Goal: Browse casually: Explore the website without a specific task or goal

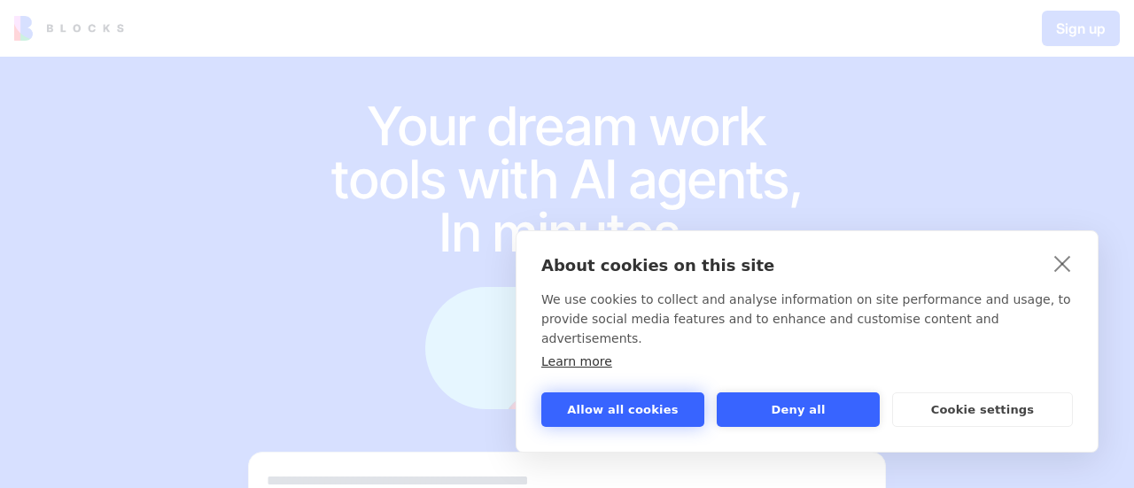
click at [632, 406] on button "Allow all cookies" at bounding box center [622, 409] width 163 height 35
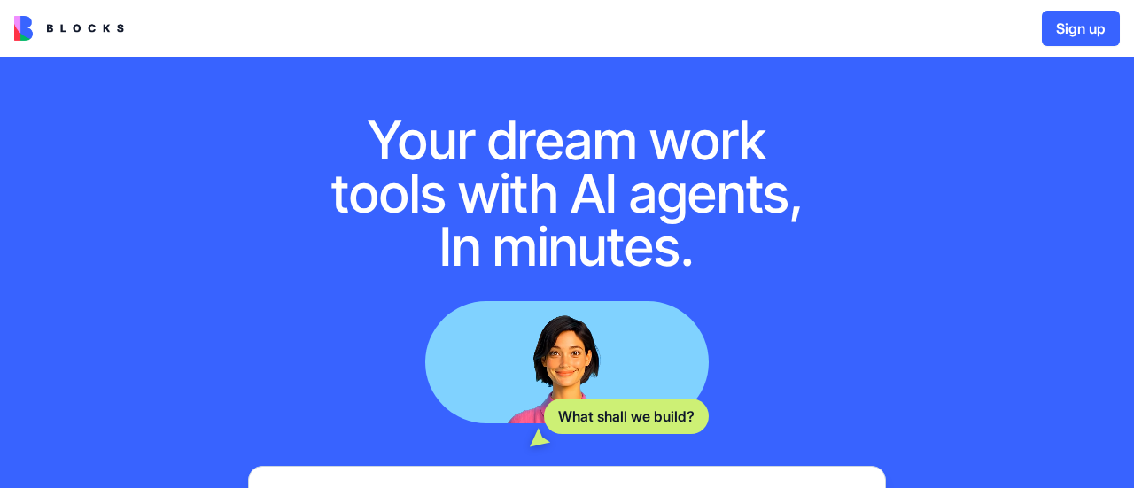
click at [74, 24] on img at bounding box center [69, 28] width 110 height 25
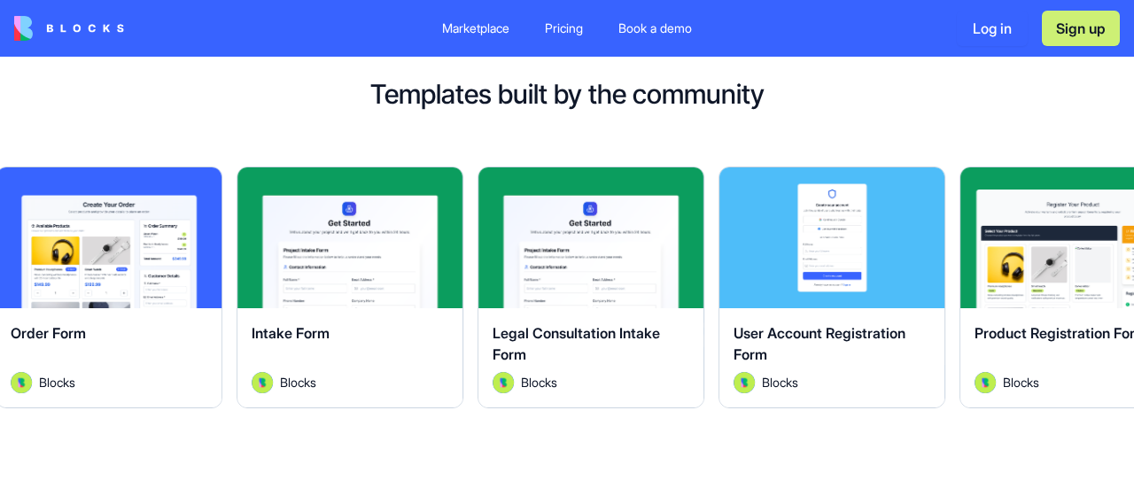
scroll to position [709, 0]
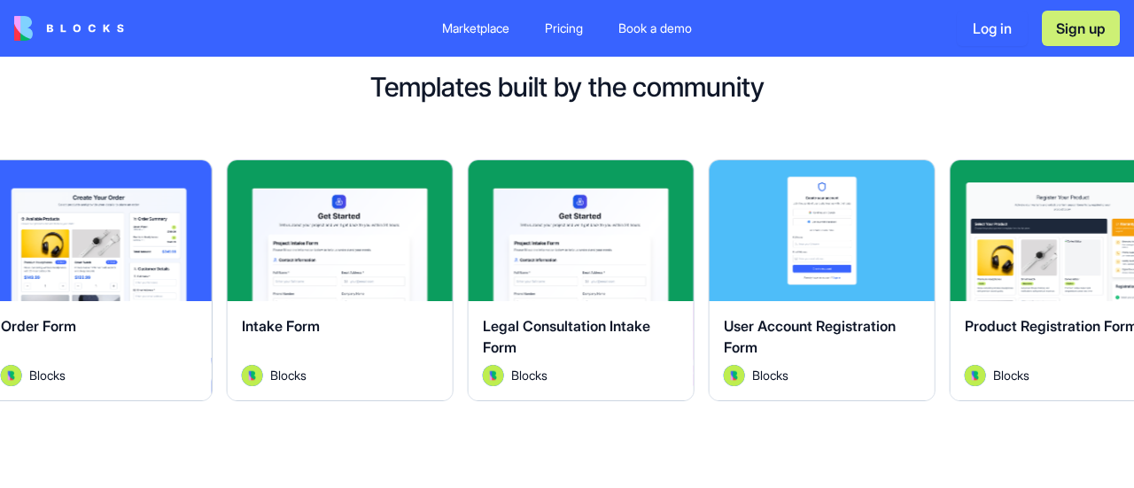
click at [69, 339] on div "Order Form" at bounding box center [99, 340] width 197 height 50
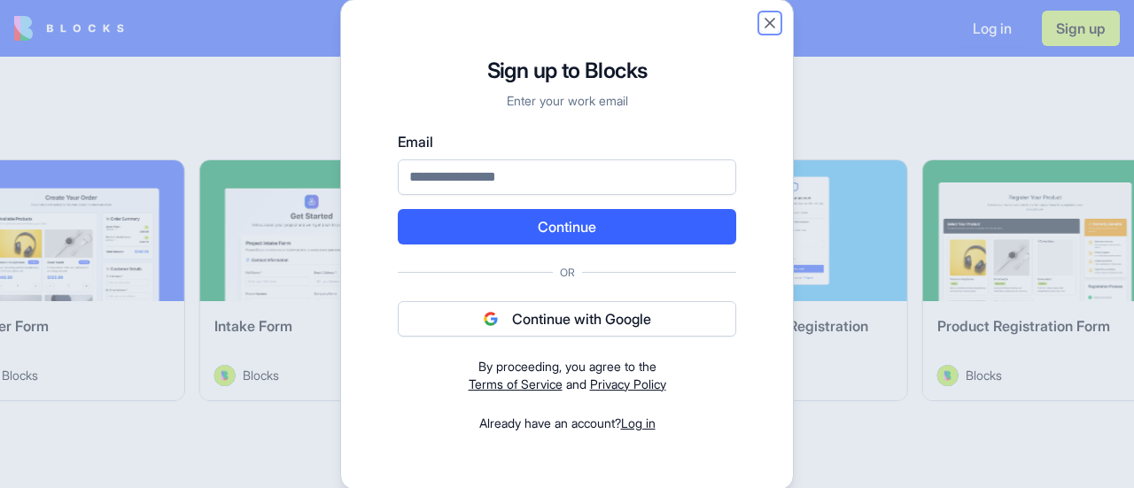
click at [771, 22] on button "Close" at bounding box center [770, 23] width 18 height 18
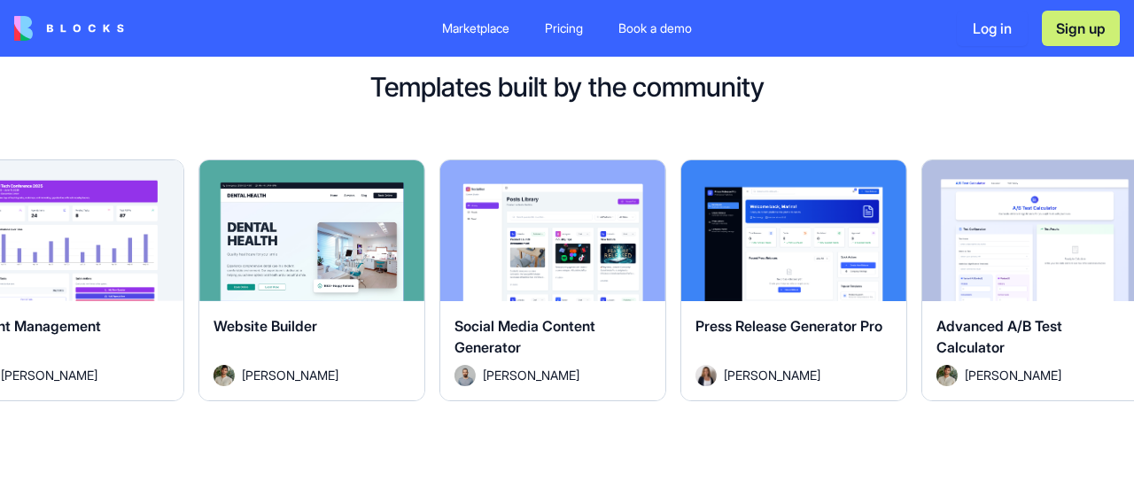
click at [797, 223] on button "Explore" at bounding box center [793, 230] width 133 height 35
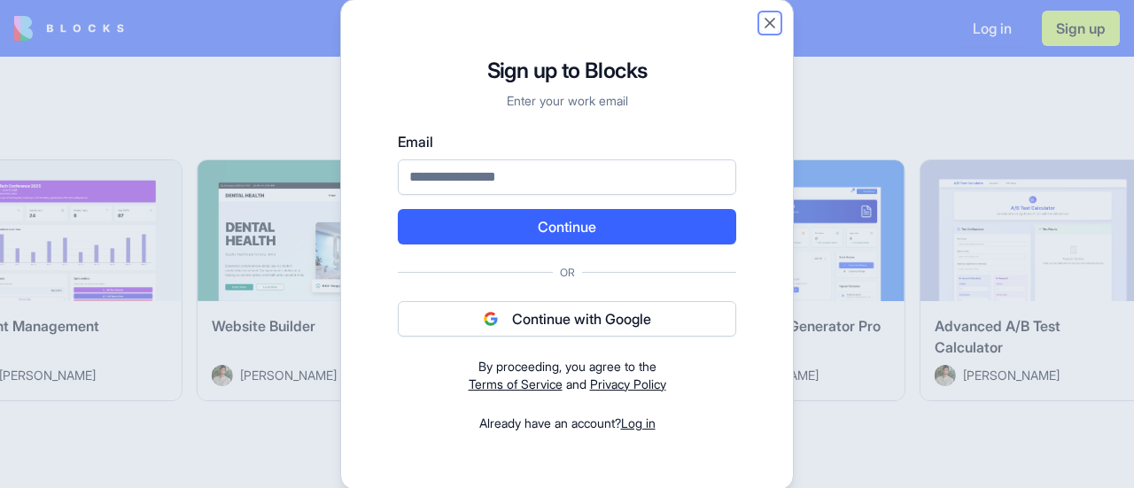
click at [762, 27] on button "Close" at bounding box center [770, 23] width 18 height 18
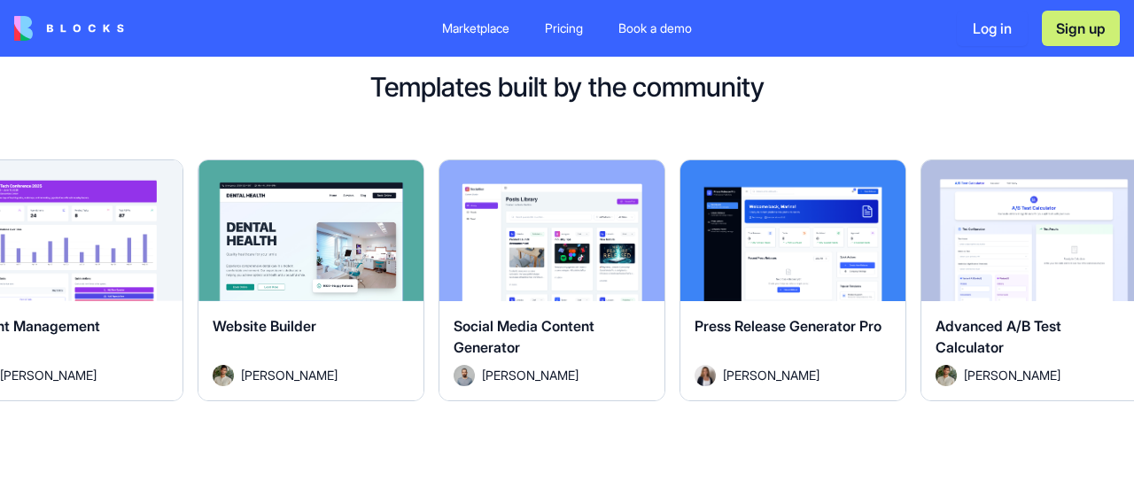
click at [775, 366] on span "[PERSON_NAME]" at bounding box center [771, 375] width 97 height 19
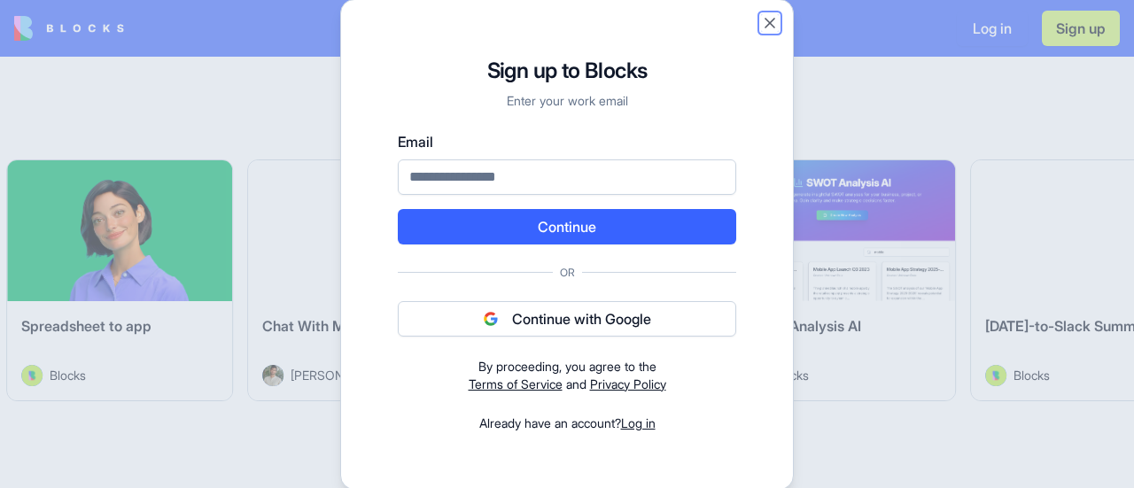
click at [774, 20] on button "Close" at bounding box center [770, 23] width 18 height 18
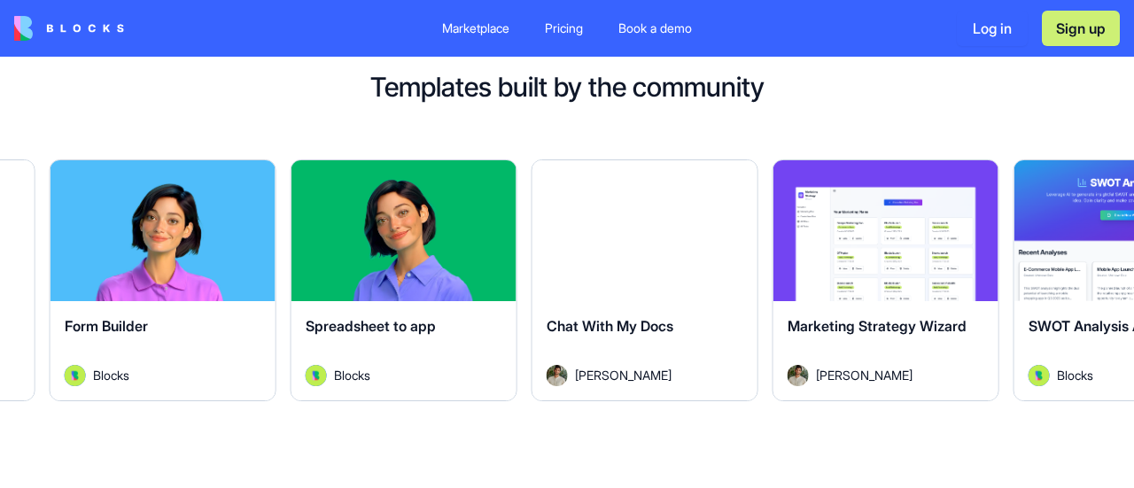
click at [425, 221] on button "Explore" at bounding box center [403, 230] width 133 height 35
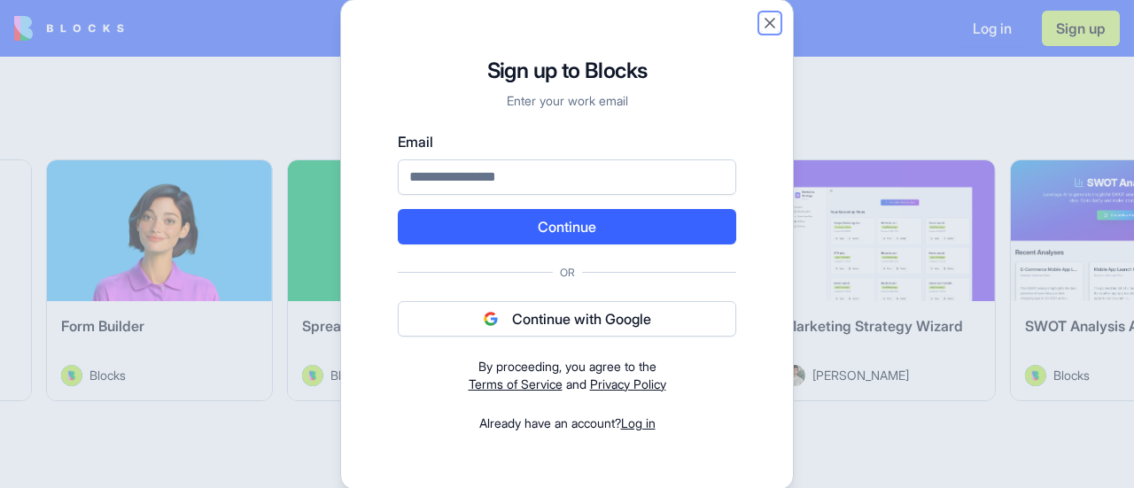
click at [774, 22] on button "Close" at bounding box center [770, 23] width 18 height 18
